Goal: Task Accomplishment & Management: Manage account settings

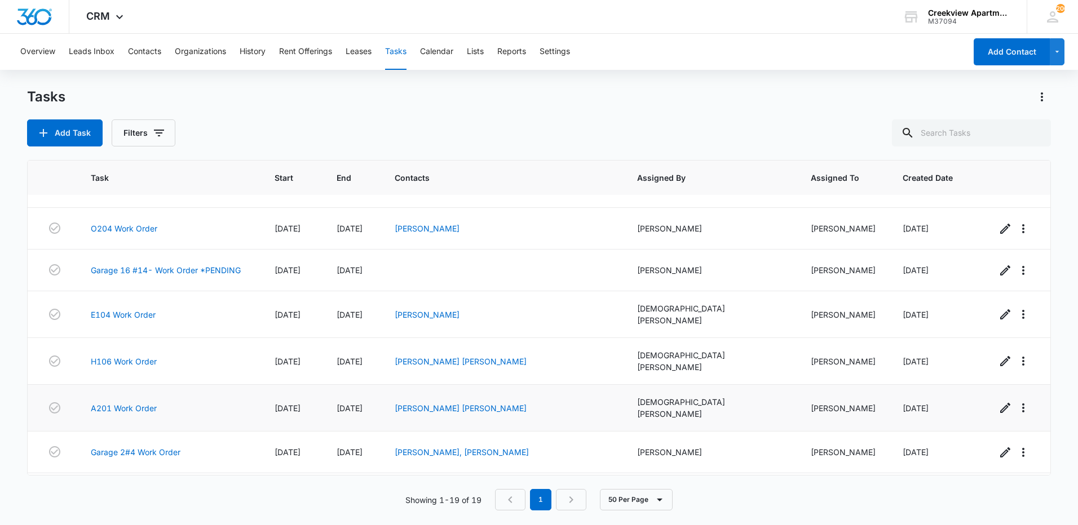
scroll to position [517, 0]
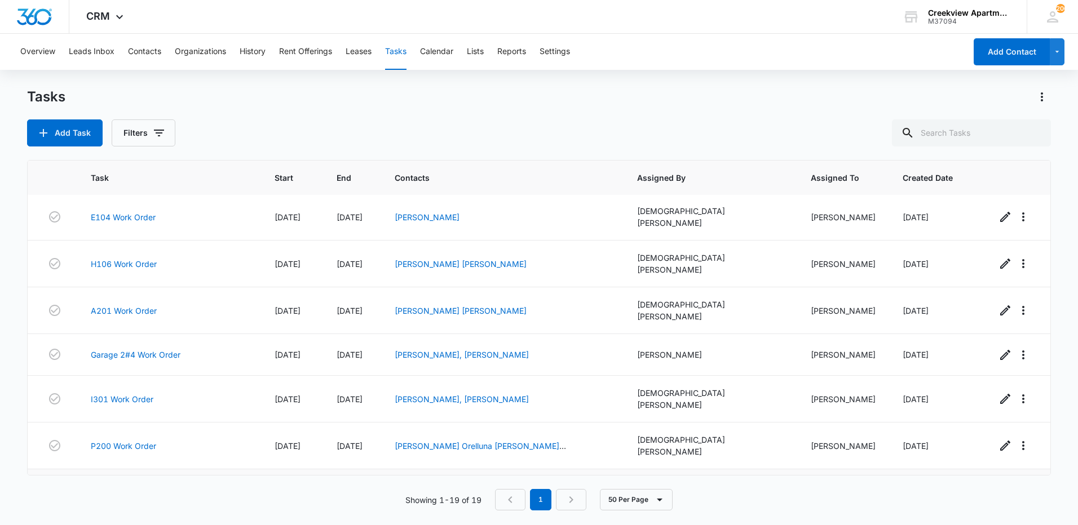
click at [120, 487] on link "B306 Work Order" at bounding box center [123, 493] width 65 height 12
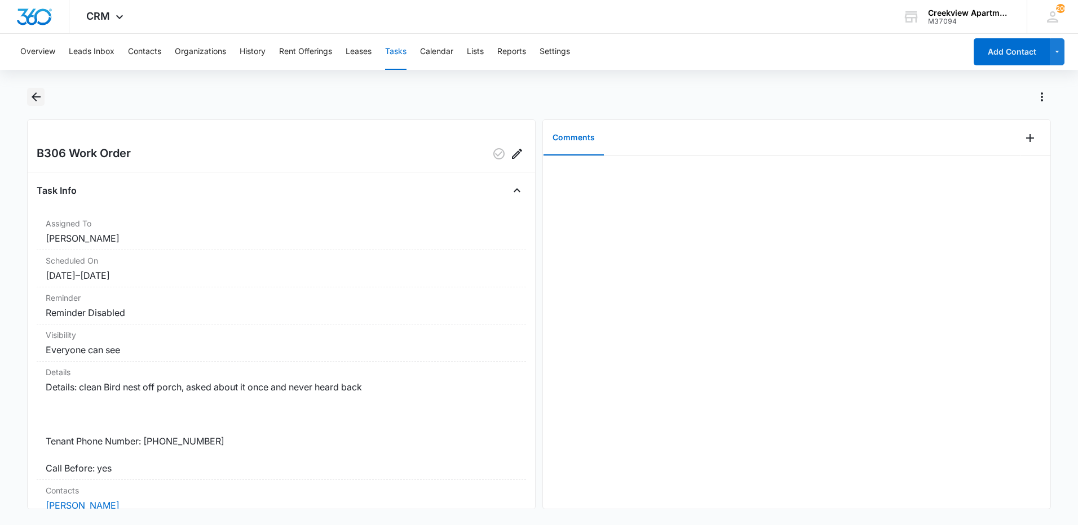
click at [34, 104] on button "Back" at bounding box center [35, 97] width 17 height 18
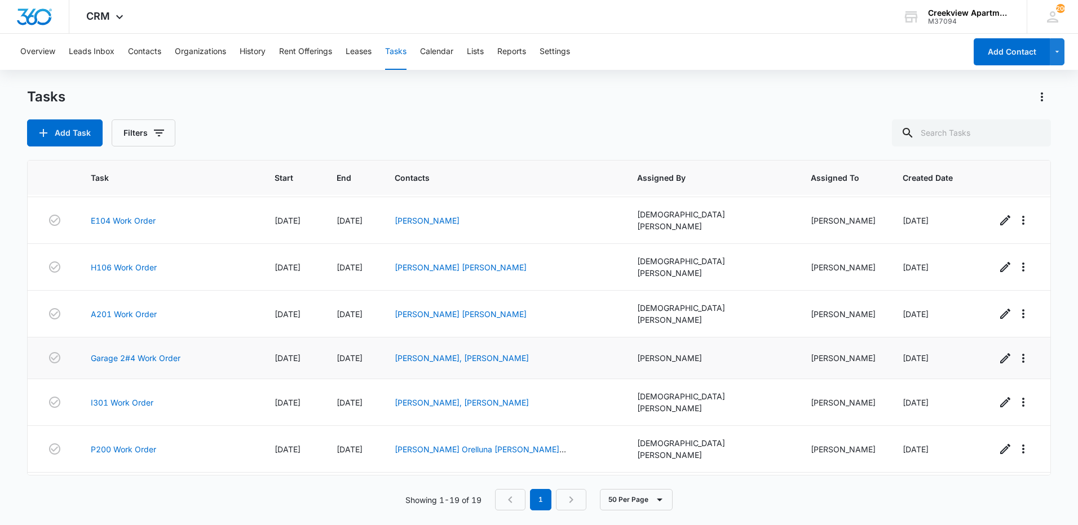
scroll to position [517, 0]
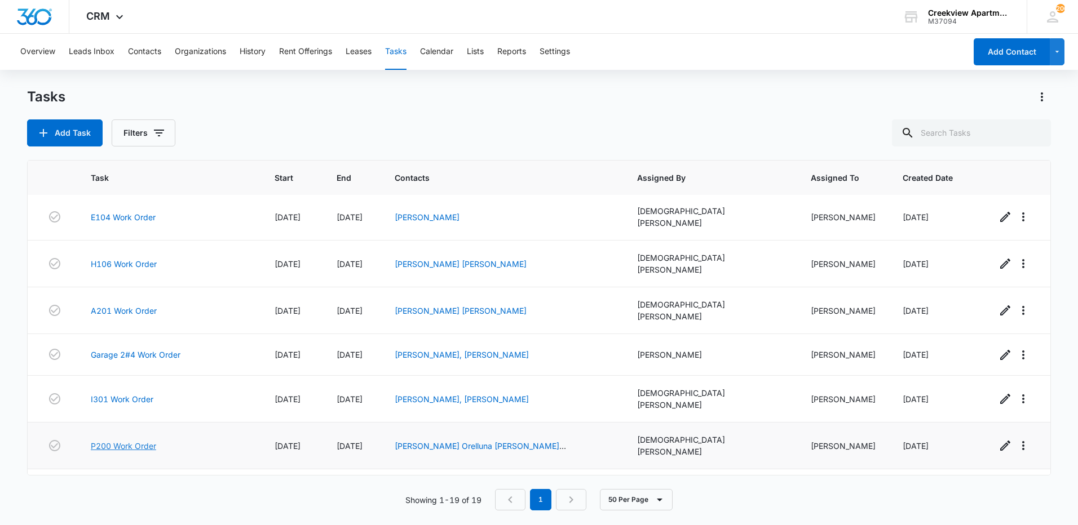
click at [148, 440] on link "P200 Work Order" at bounding box center [123, 446] width 65 height 12
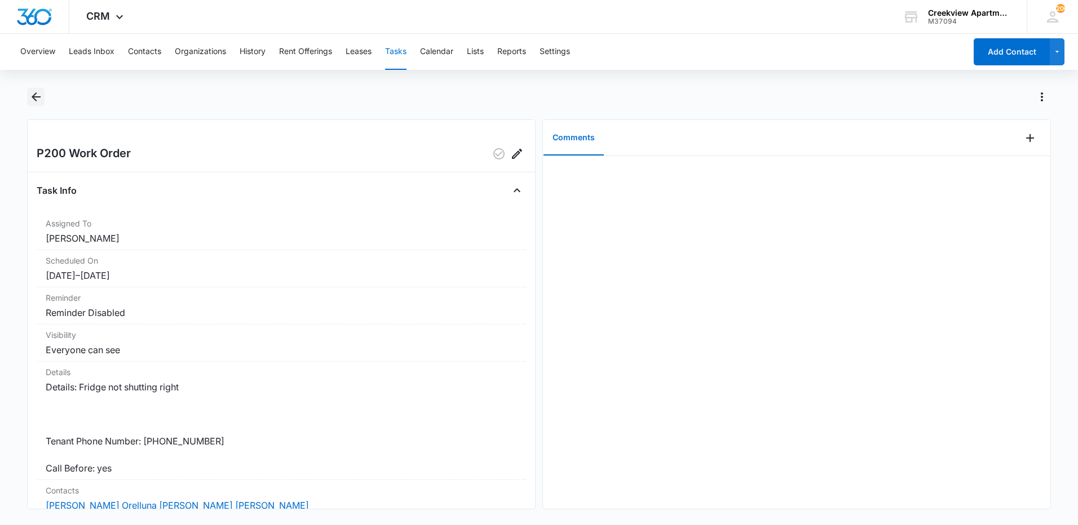
click at [38, 103] on icon "Back" at bounding box center [36, 97] width 14 height 14
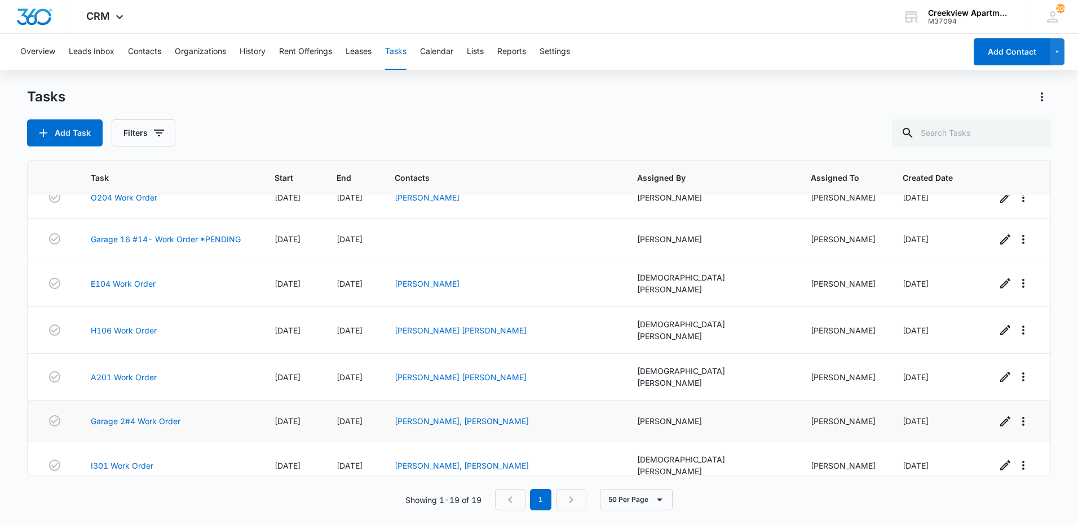
scroll to position [517, 0]
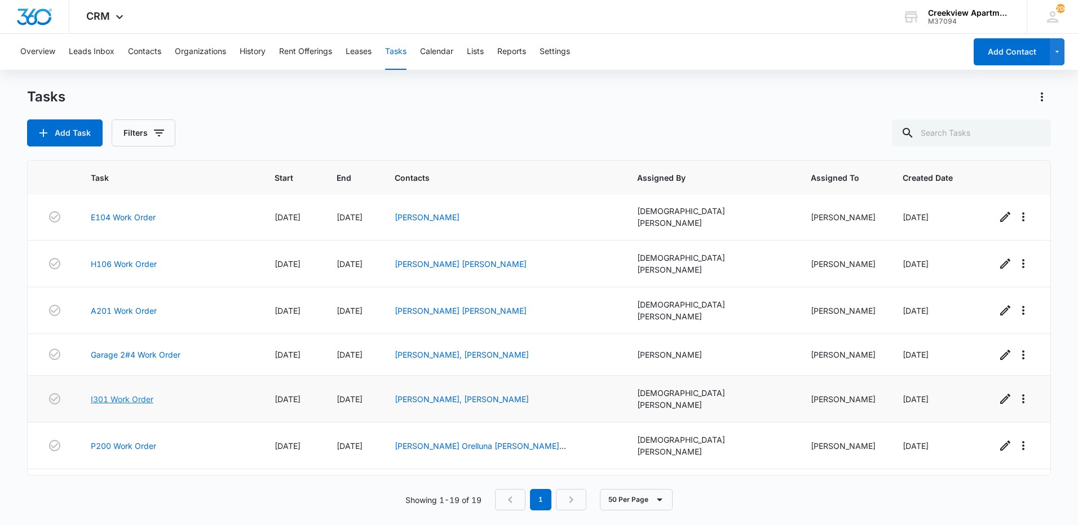
click at [125, 393] on link "I301 Work Order" at bounding box center [122, 399] width 63 height 12
